Goal: Check status

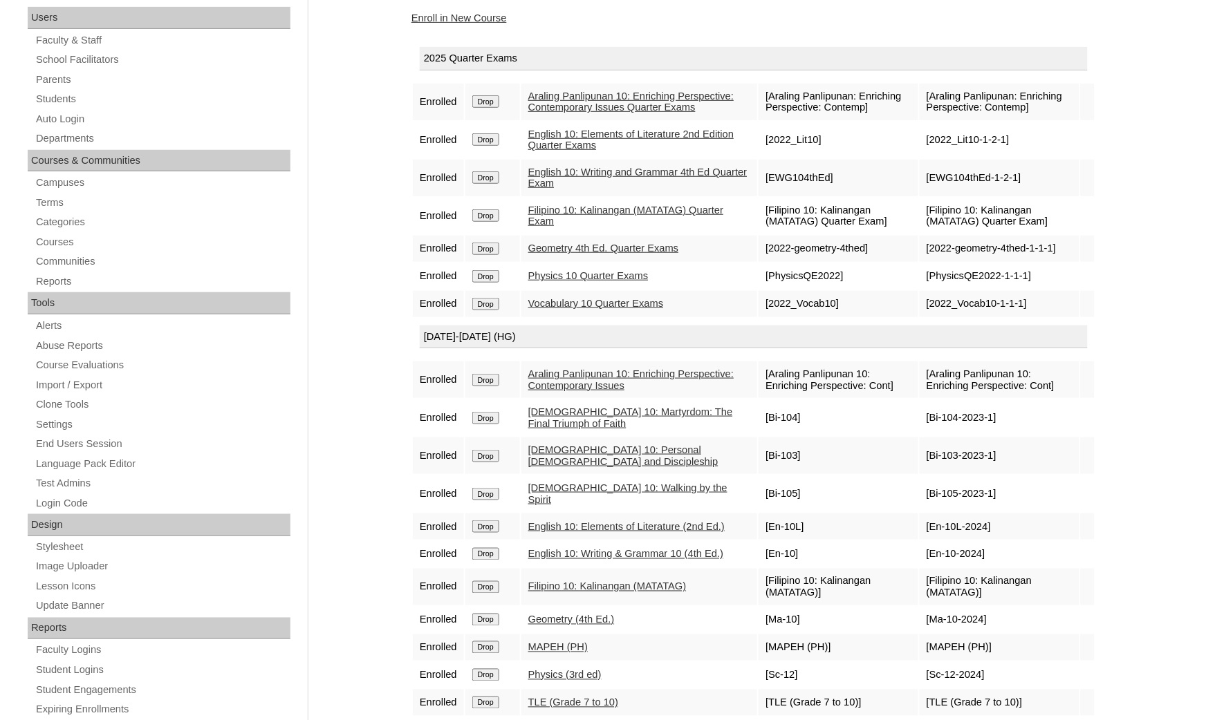
scroll to position [207, 0]
click at [97, 91] on link "Students" at bounding box center [163, 99] width 256 height 17
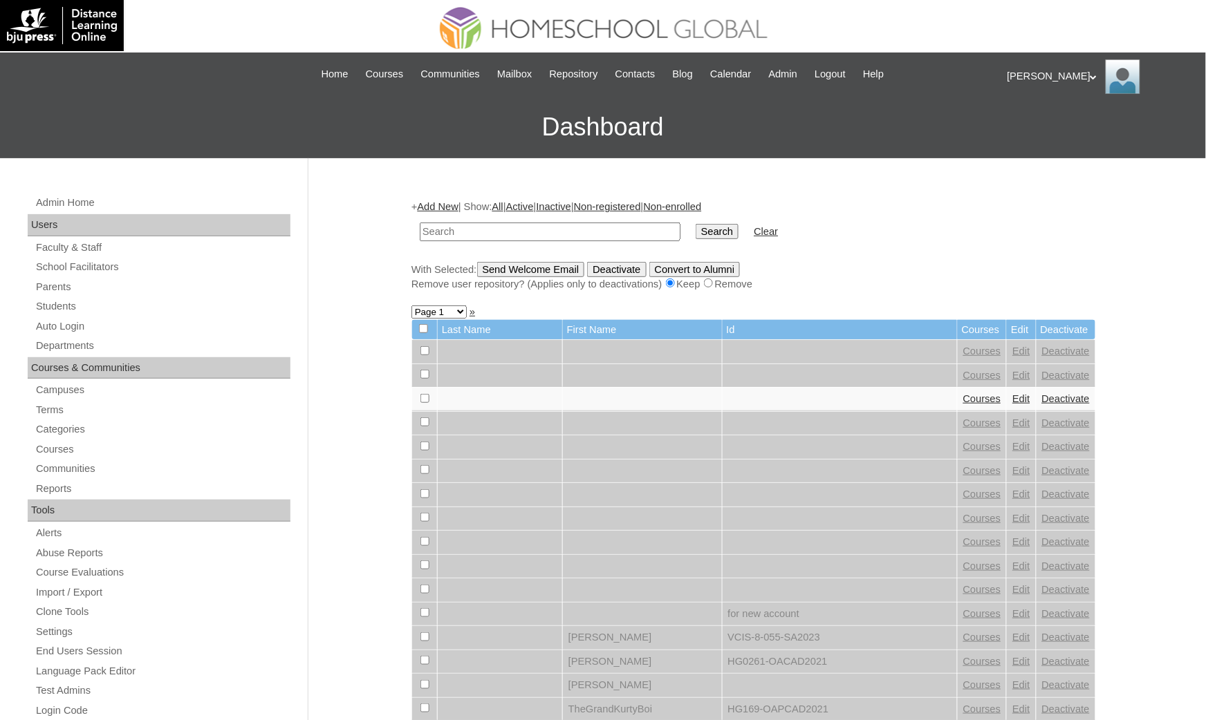
click at [445, 232] on input "text" at bounding box center [550, 232] width 261 height 19
type input "Blu Palaui"
click at [695, 224] on input "Search" at bounding box center [716, 231] width 43 height 15
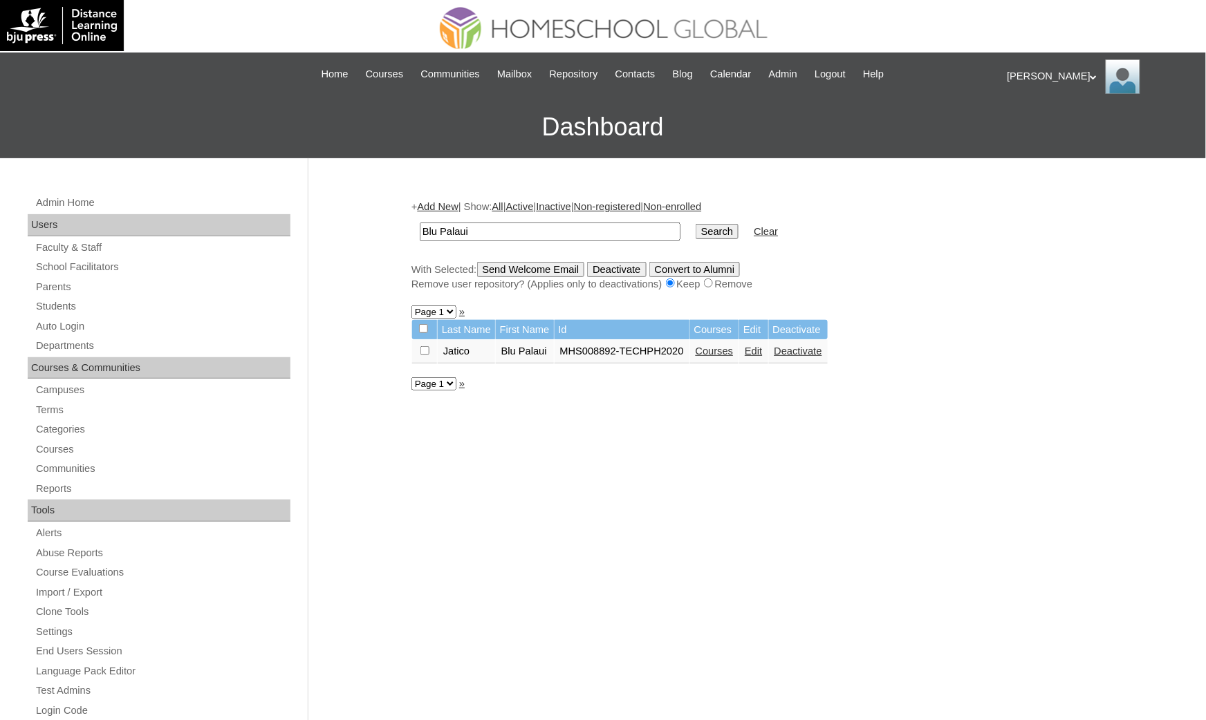
click at [716, 346] on link "Courses" at bounding box center [714, 351] width 38 height 11
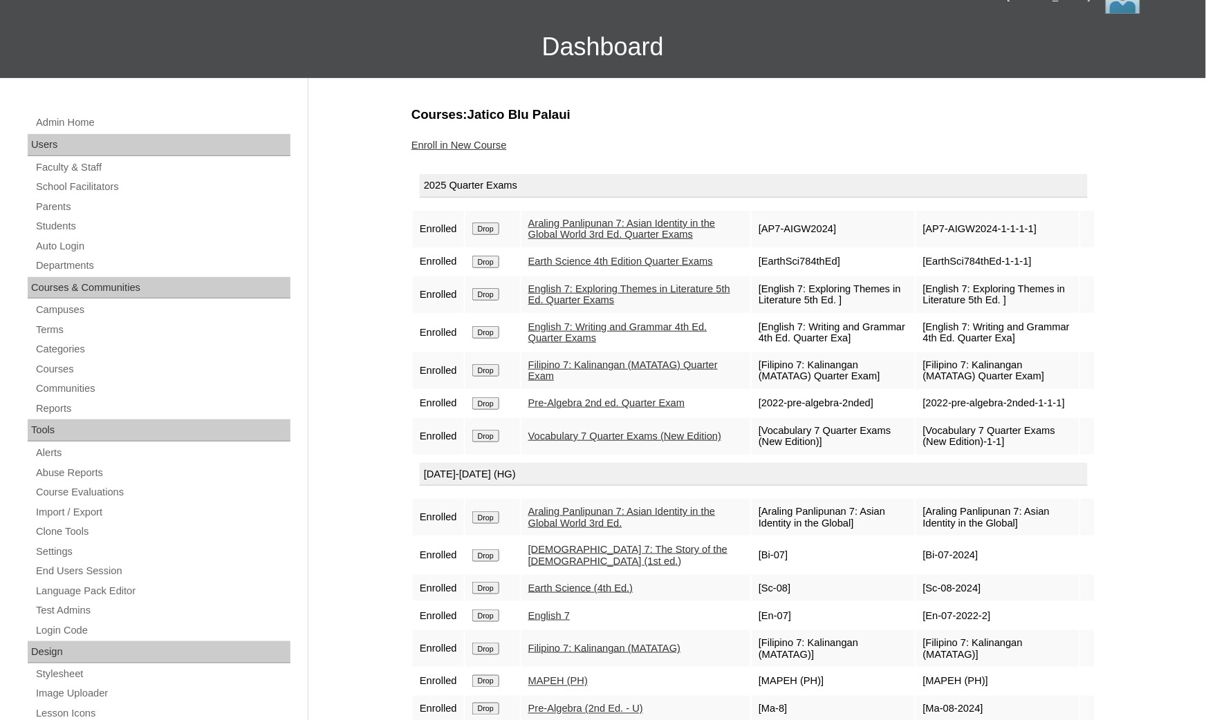
scroll to position [207, 0]
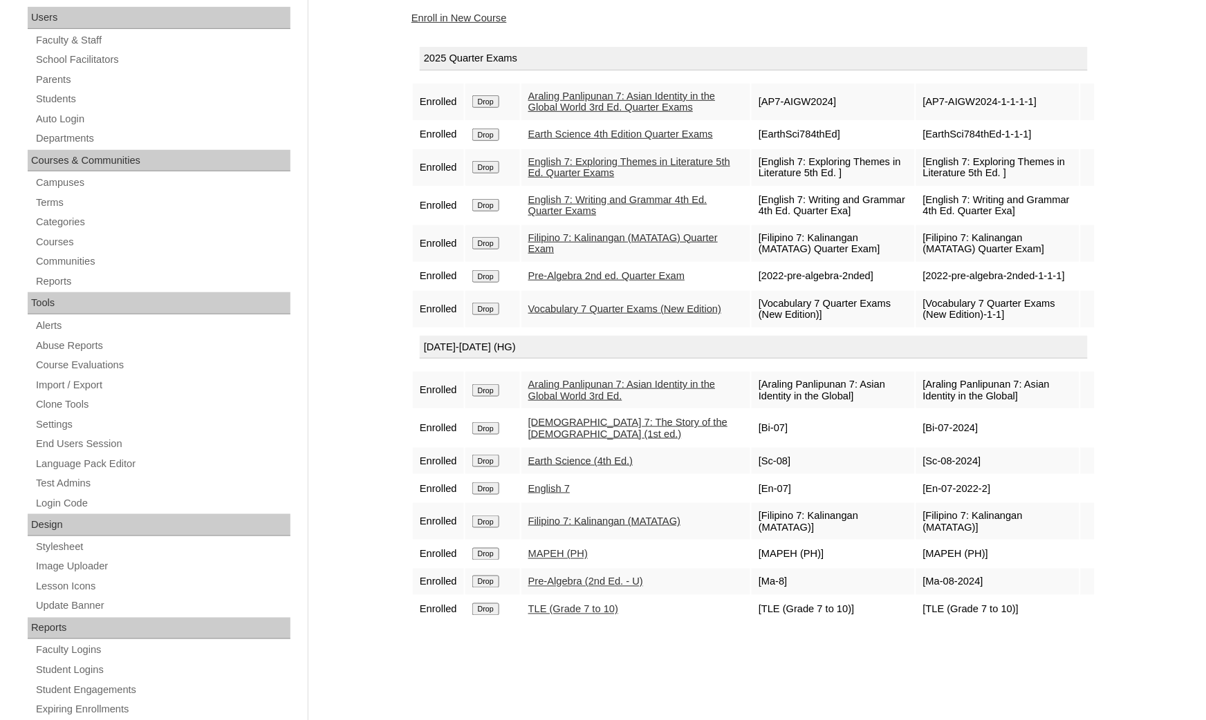
click at [717, 679] on div "Courses:Jatico Blu Palaui Enroll in New Course 2025 Quarter Exams Enrolled Drop…" at bounding box center [749, 442] width 691 height 926
